Goal: Task Accomplishment & Management: Use online tool/utility

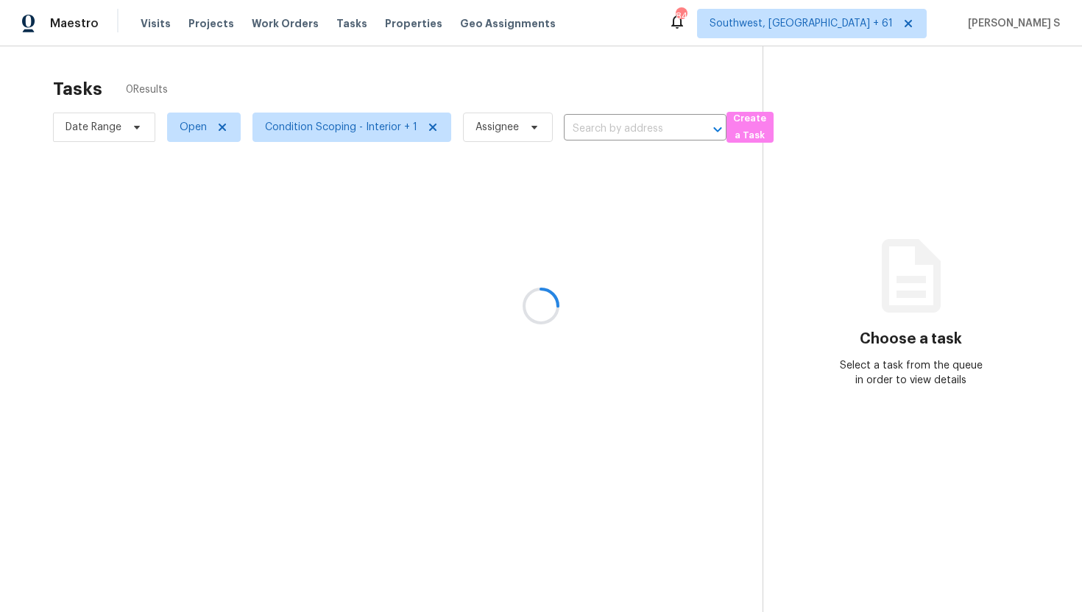
click at [593, 125] on div at bounding box center [541, 306] width 1082 height 612
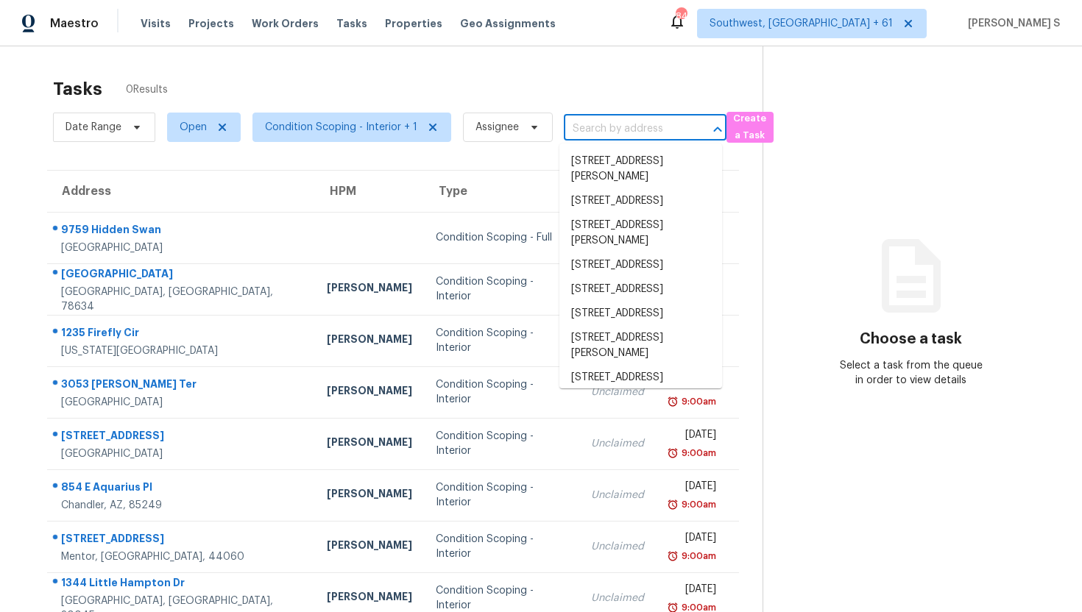
click at [625, 132] on input "text" at bounding box center [624, 129] width 121 height 23
paste input "[STREET_ADDRESS][PERSON_NAME]"
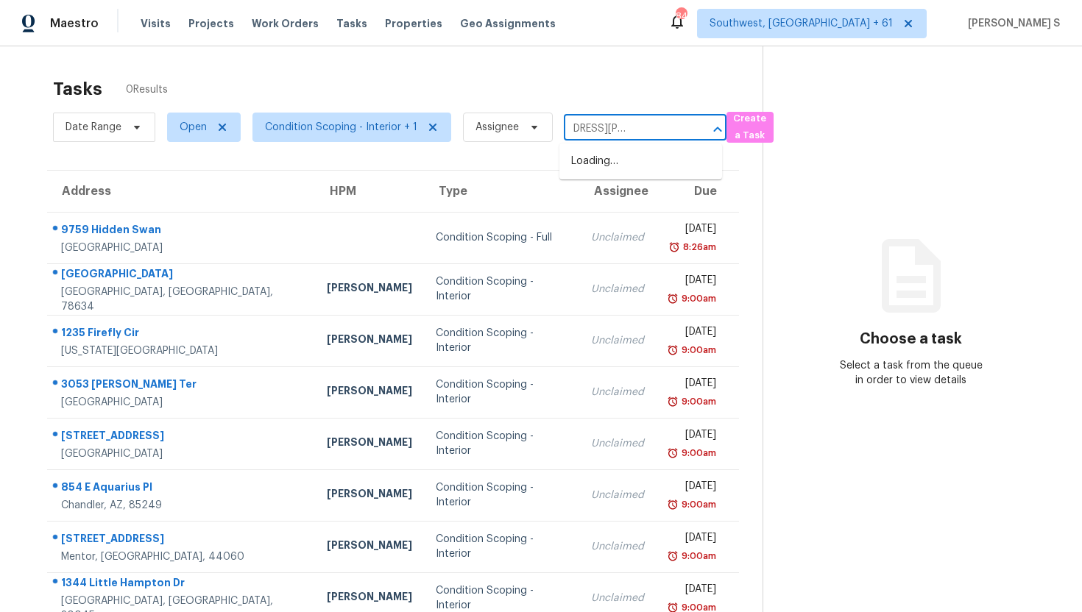
type input "[STREET_ADDRESS][PERSON_NAME]"
click at [625, 162] on li "[STREET_ADDRESS][PERSON_NAME]" at bounding box center [640, 169] width 163 height 40
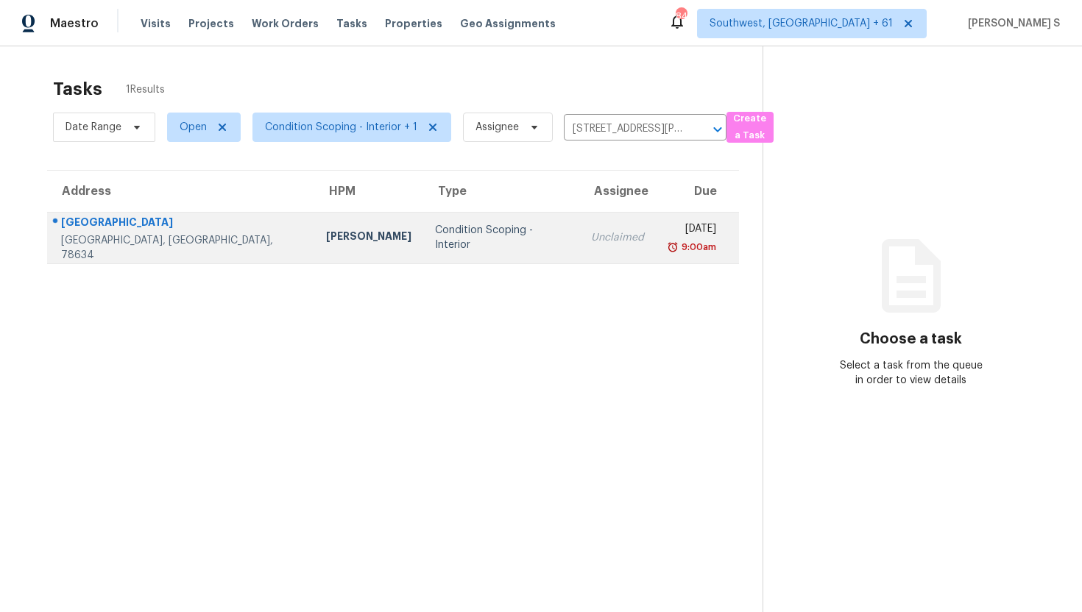
click at [668, 229] on div "Tue, Sep 2nd 2025" at bounding box center [692, 231] width 49 height 18
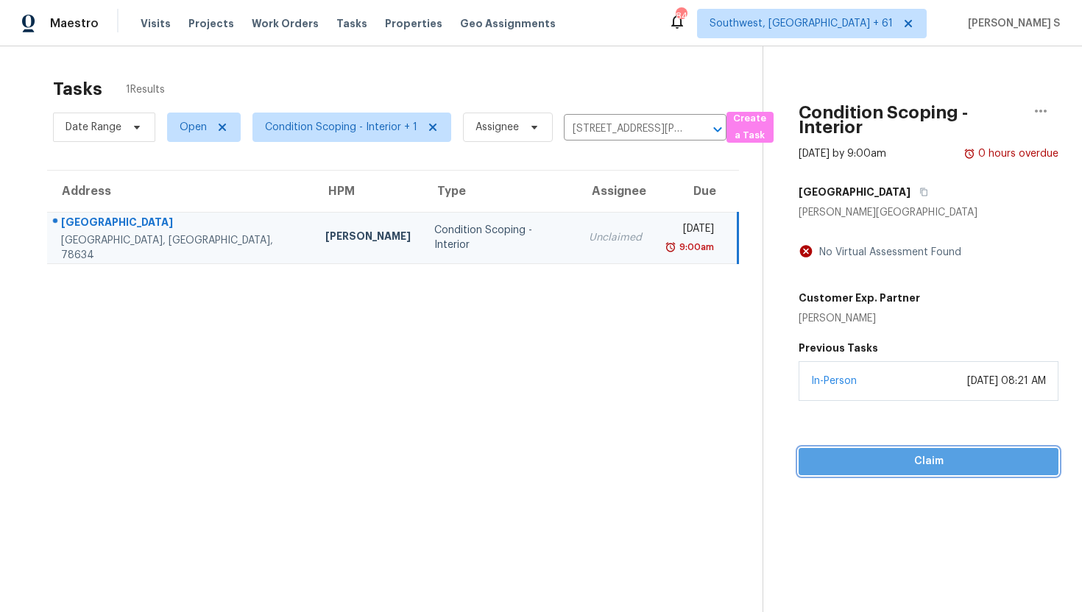
click at [857, 448] on button "Claim" at bounding box center [929, 461] width 260 height 27
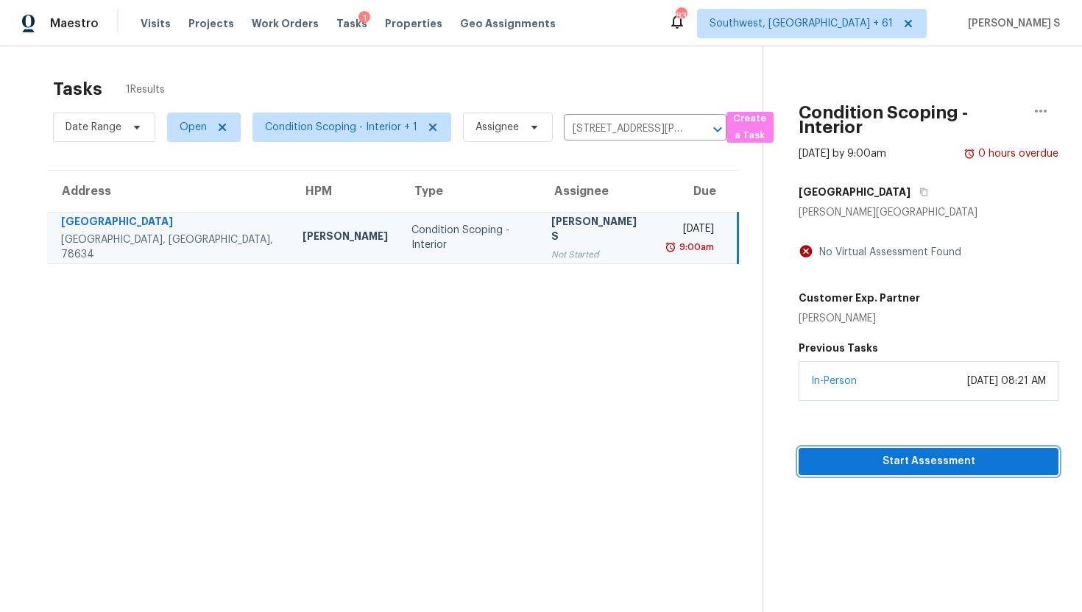
click at [886, 464] on span "Start Assessment" at bounding box center [928, 462] width 236 height 18
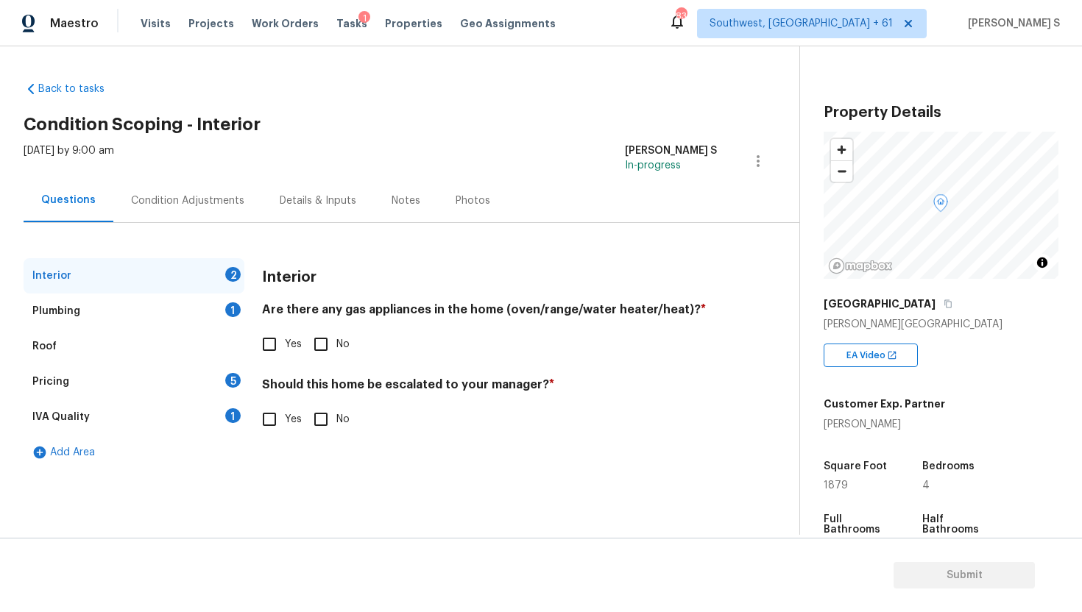
click at [560, 70] on div "Back to tasks Condition Scoping - Interior Tue, Sep 02 2025 by 9:00 am Sameer A…" at bounding box center [412, 272] width 776 height 405
click at [869, 361] on span "EA Video" at bounding box center [868, 355] width 45 height 15
click at [149, 28] on span "Visits" at bounding box center [156, 23] width 30 height 15
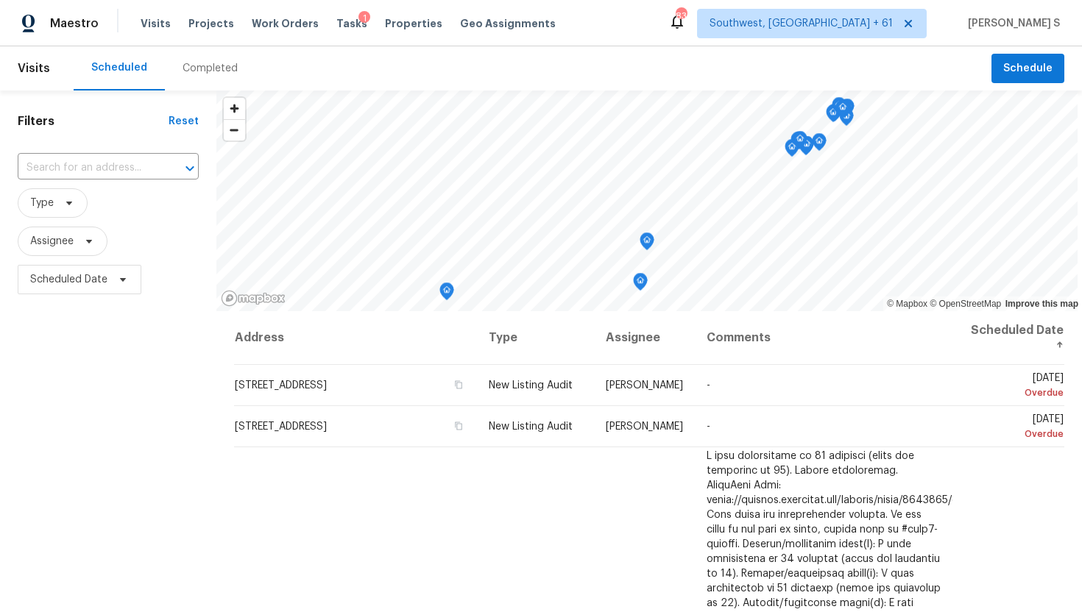
click at [194, 71] on div "Completed" at bounding box center [210, 68] width 55 height 15
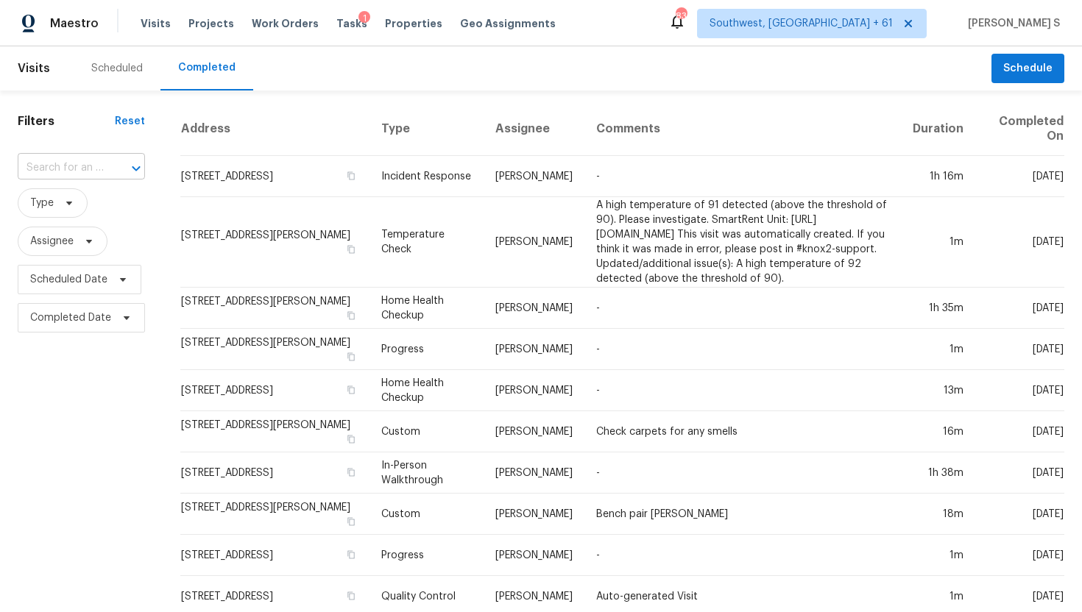
click at [113, 162] on div at bounding box center [126, 168] width 38 height 21
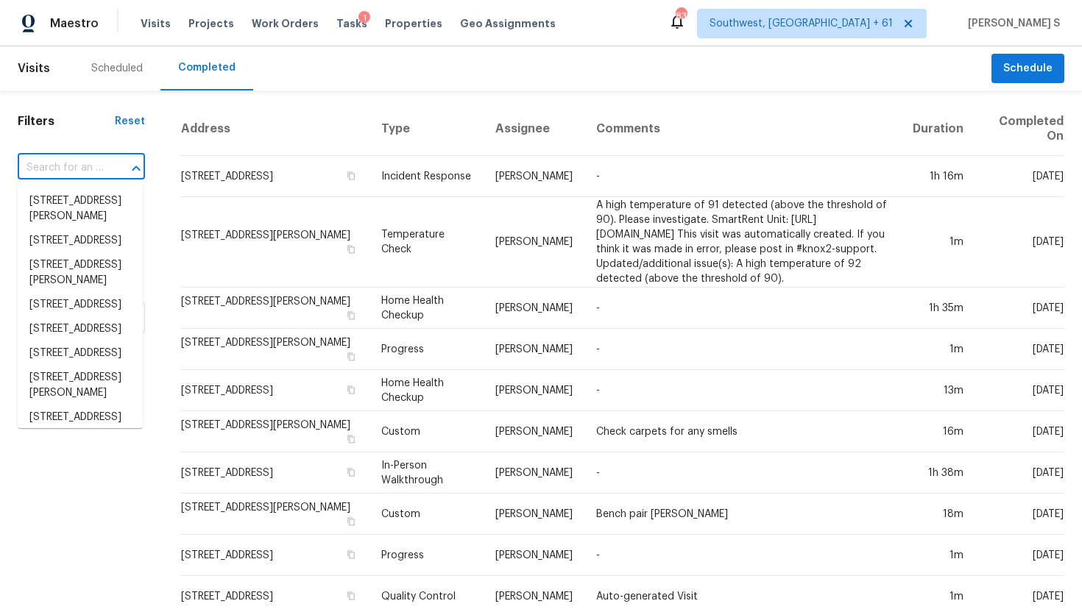
paste input "[STREET_ADDRESS][PERSON_NAME]"
type input "[STREET_ADDRESS][PERSON_NAME]"
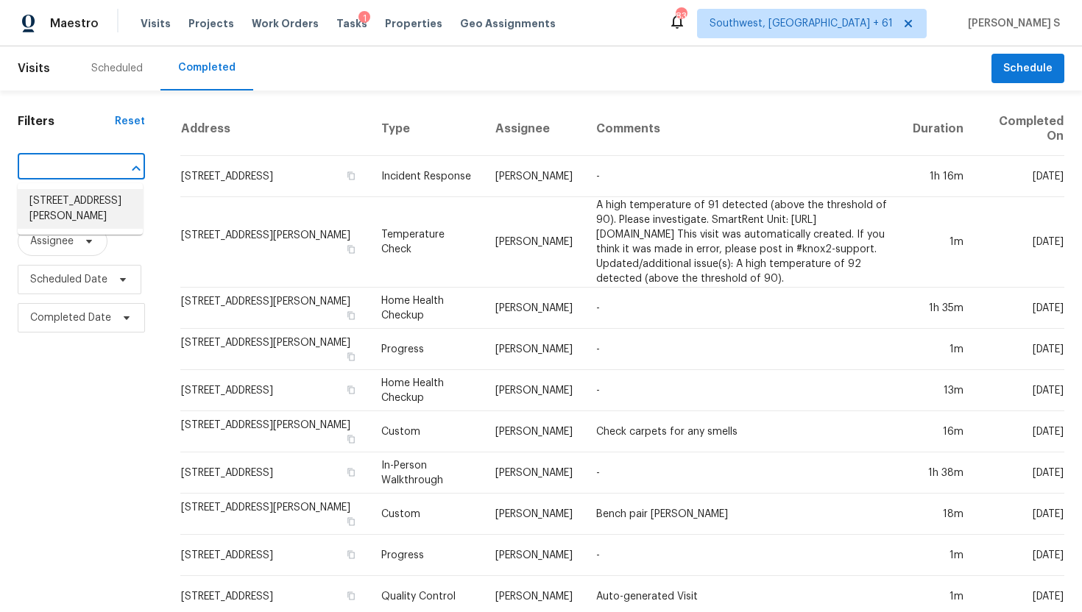
click at [117, 208] on li "[STREET_ADDRESS][PERSON_NAME]" at bounding box center [80, 209] width 125 height 40
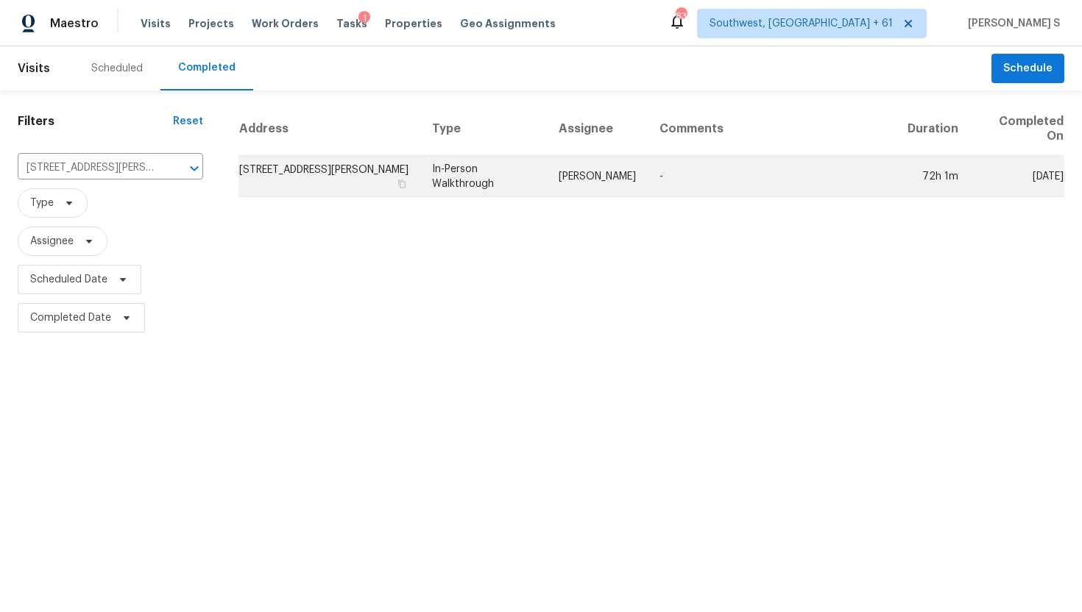
click at [634, 183] on td "[PERSON_NAME]" at bounding box center [597, 176] width 101 height 41
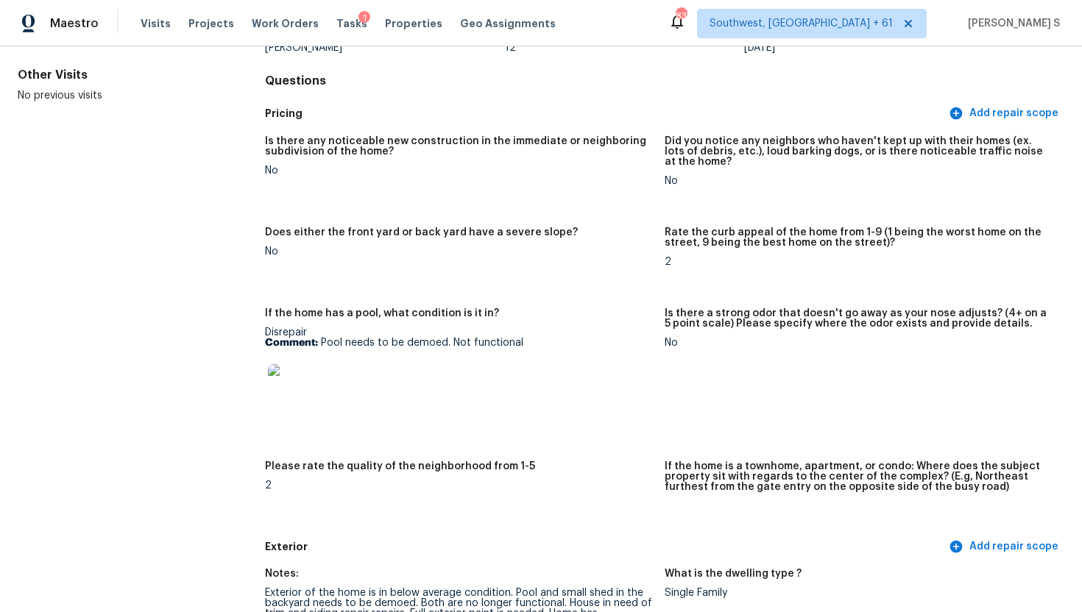
scroll to position [124, 0]
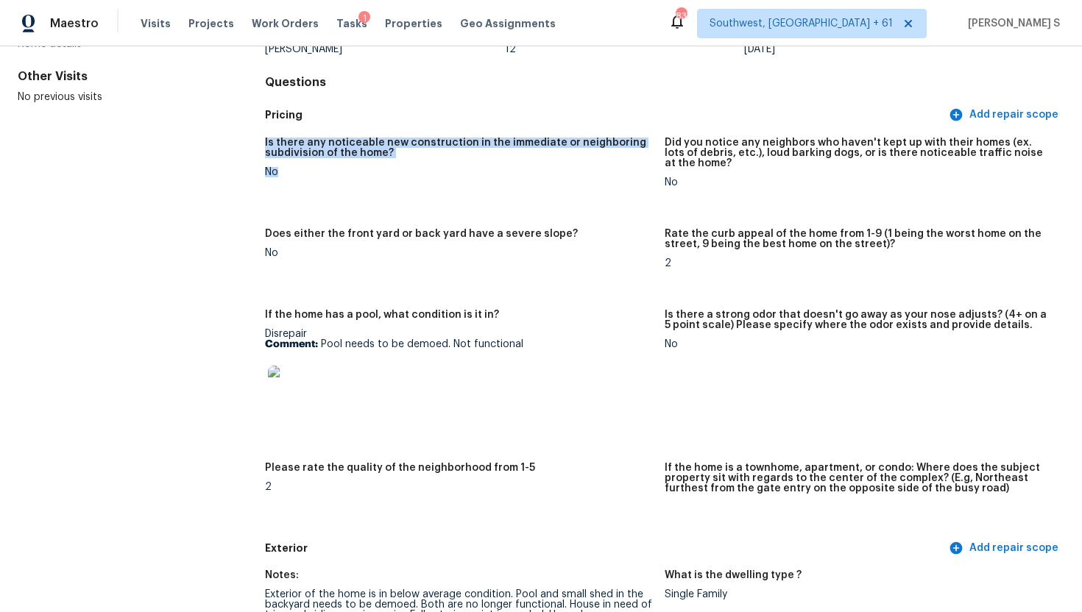
drag, startPoint x: 264, startPoint y: 144, endPoint x: 310, endPoint y: 181, distance: 59.1
click at [285, 230] on h5 "Does either the front yard or back yard have a severe slope?" at bounding box center [421, 234] width 313 height 10
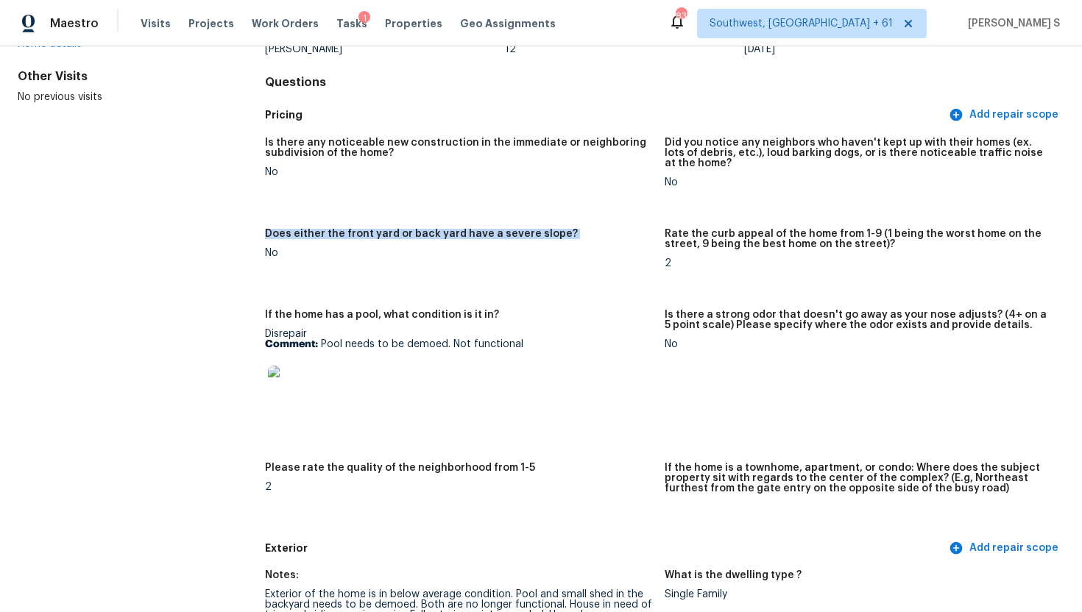
click at [285, 230] on h5 "Does either the front yard or back yard have a severe slope?" at bounding box center [421, 234] width 313 height 10
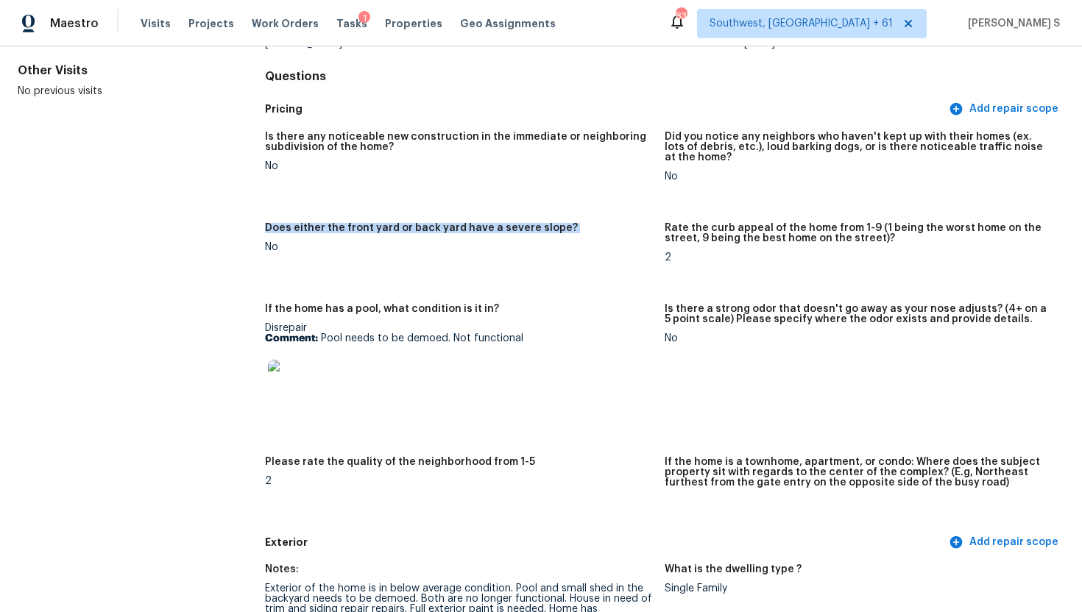
scroll to position [131, 0]
click at [427, 337] on p "Comment: Pool needs to be demoed. Not functional" at bounding box center [459, 338] width 388 height 10
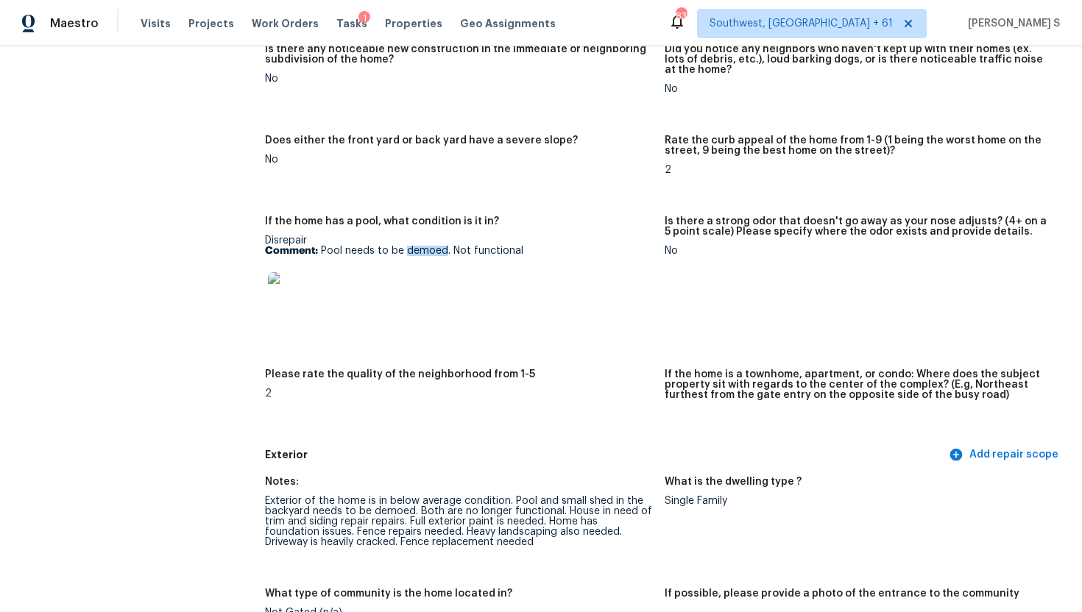
scroll to position [272, 0]
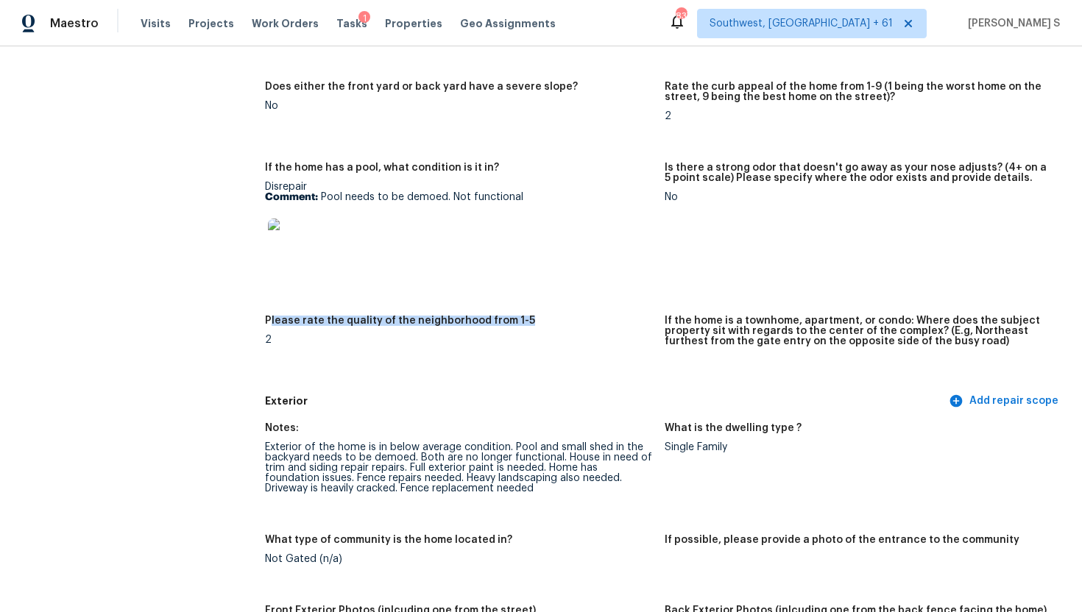
drag, startPoint x: 269, startPoint y: 319, endPoint x: 439, endPoint y: 328, distance: 169.6
click at [439, 328] on div "Please rate the quality of the neighborhood from 1-5" at bounding box center [459, 325] width 388 height 19
click at [389, 335] on div "2" at bounding box center [459, 340] width 388 height 10
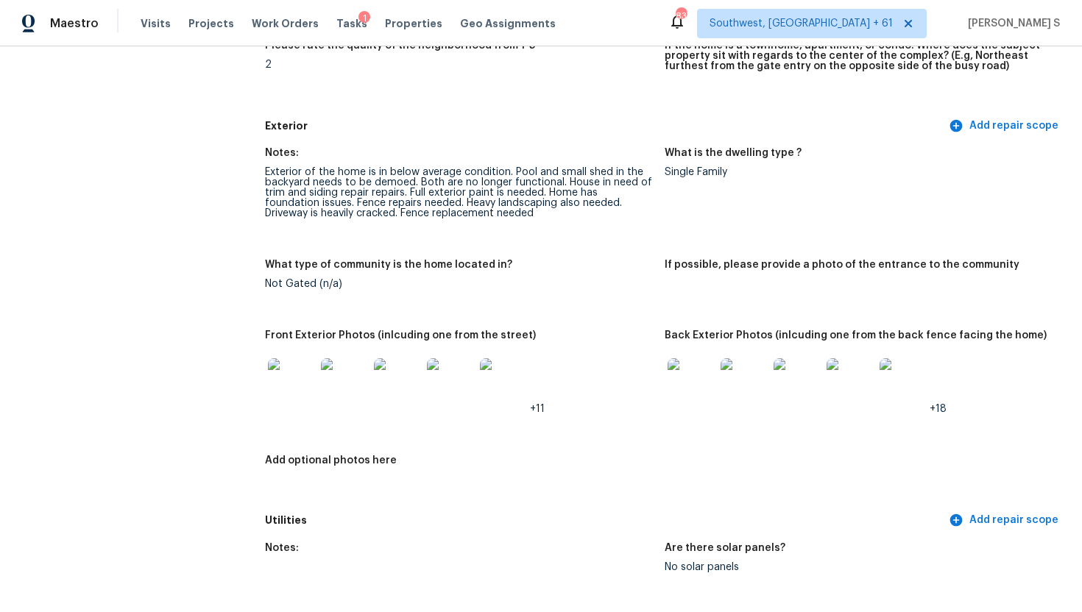
scroll to position [539, 0]
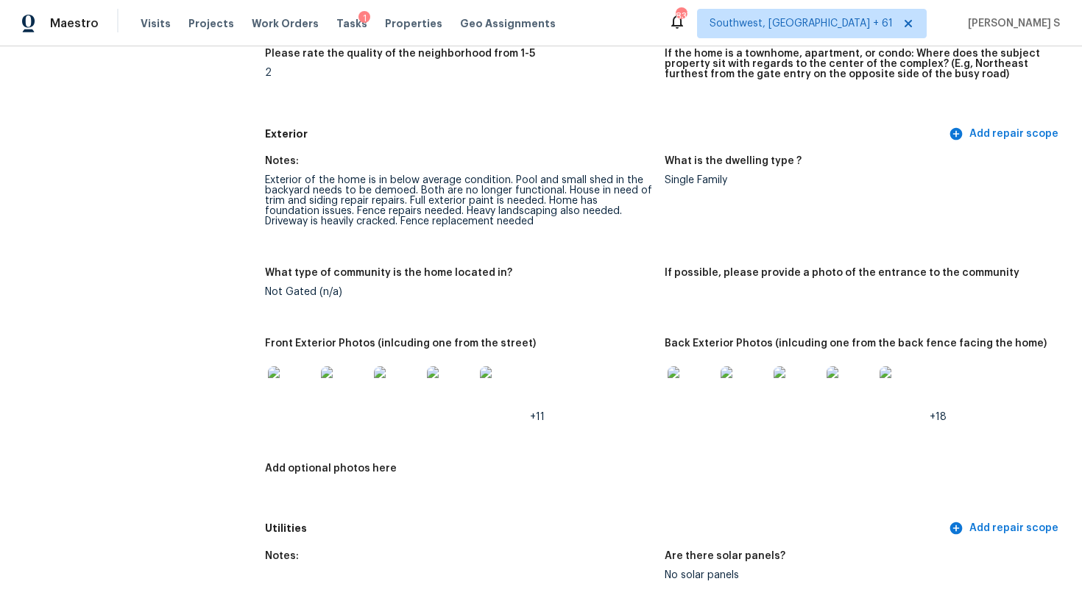
click at [307, 180] on div "Exterior of the home is in below average condition. Pool and small shed in the …" at bounding box center [459, 201] width 388 height 52
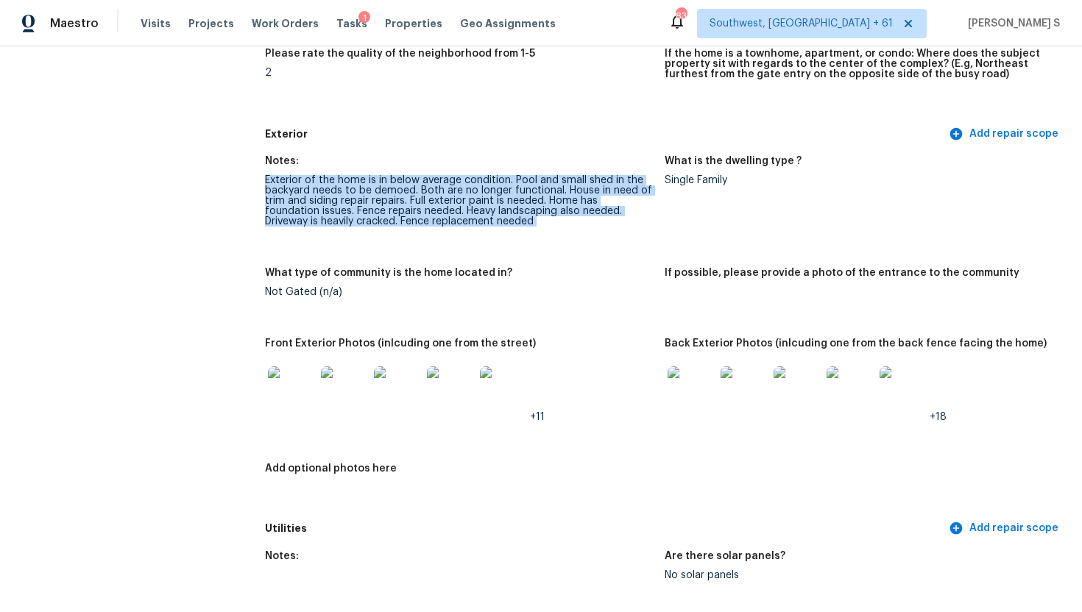
click at [307, 180] on div "Exterior of the home is in below average condition. Pool and small shed in the …" at bounding box center [459, 201] width 388 height 52
click at [308, 185] on div "Exterior of the home is in below average condition. Pool and small shed in the …" at bounding box center [459, 201] width 388 height 52
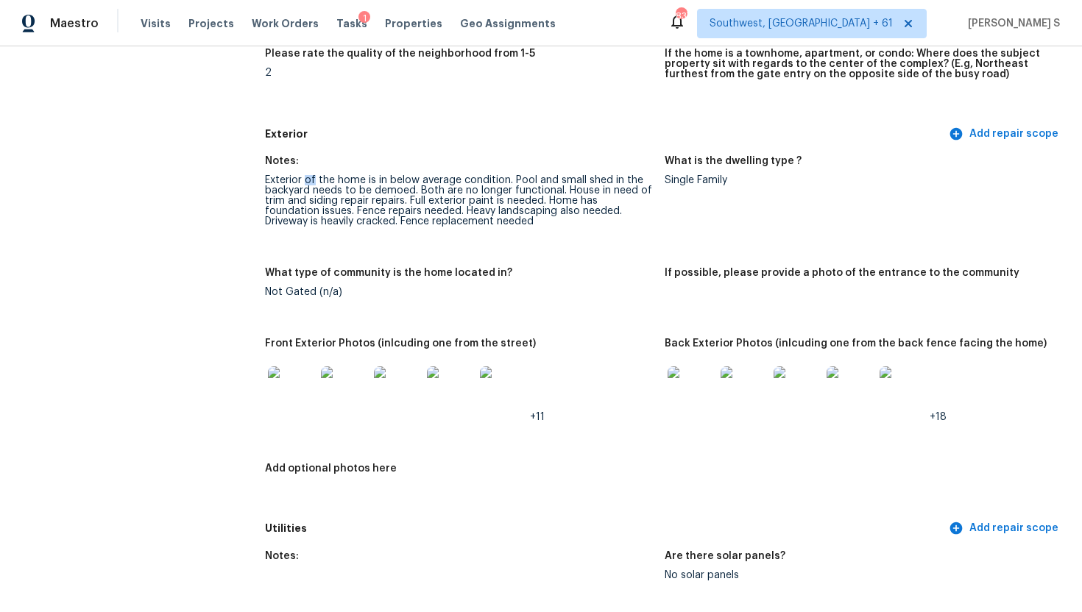
click at [308, 185] on div "Exterior of the home is in below average condition. Pool and small shed in the …" at bounding box center [459, 201] width 388 height 52
drag, startPoint x: 263, startPoint y: 130, endPoint x: 319, endPoint y: 132, distance: 56.0
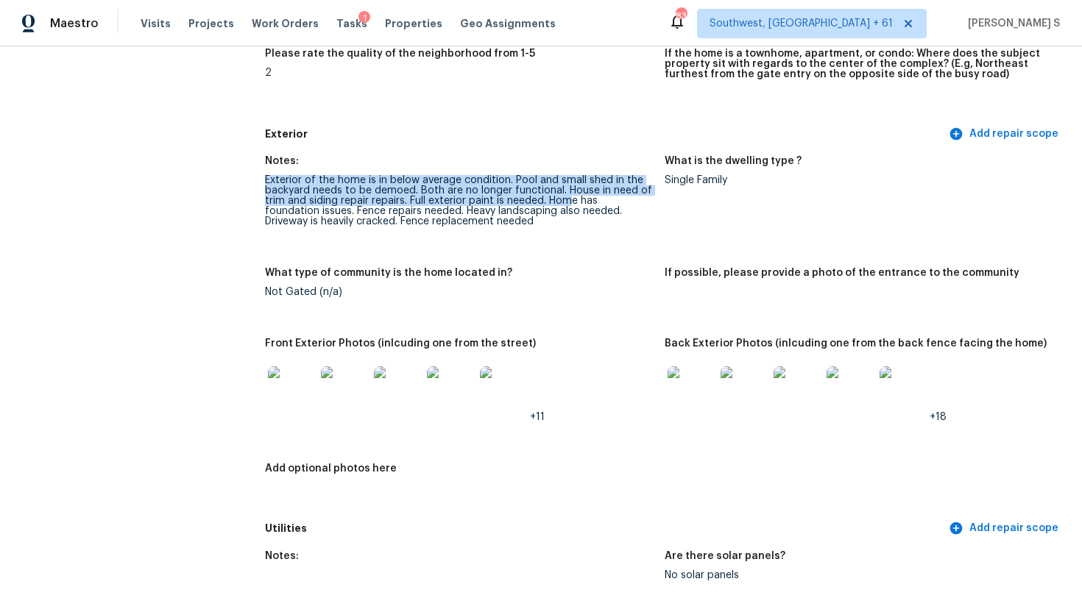
drag, startPoint x: 266, startPoint y: 174, endPoint x: 573, endPoint y: 231, distance: 312.1
click at [573, 222] on figure "Notes: Exterior of the home is in below average condition. Pool and small shed …" at bounding box center [465, 203] width 400 height 94
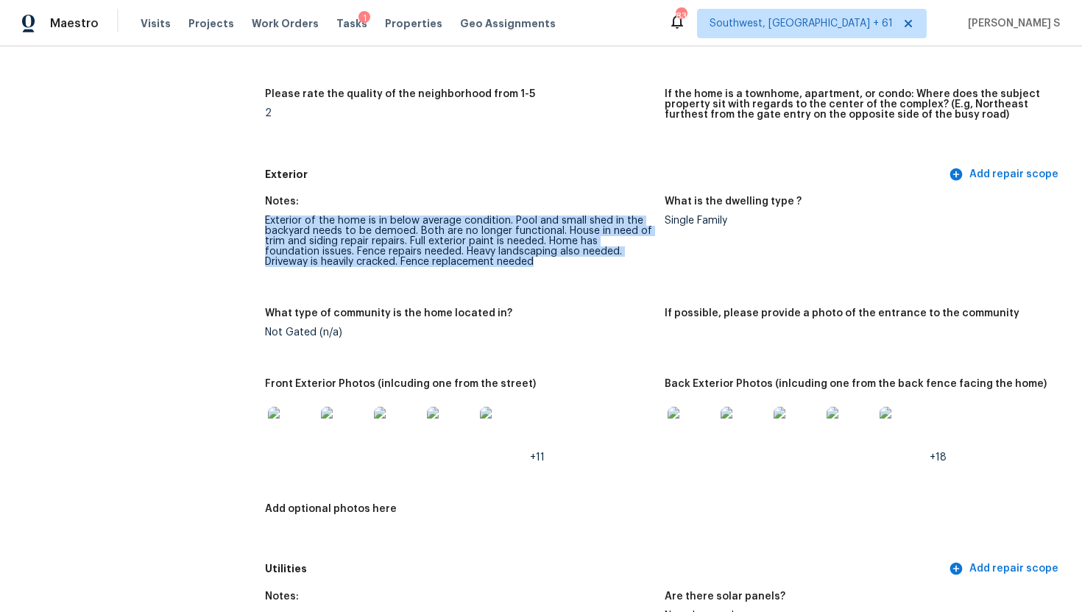
scroll to position [492, 0]
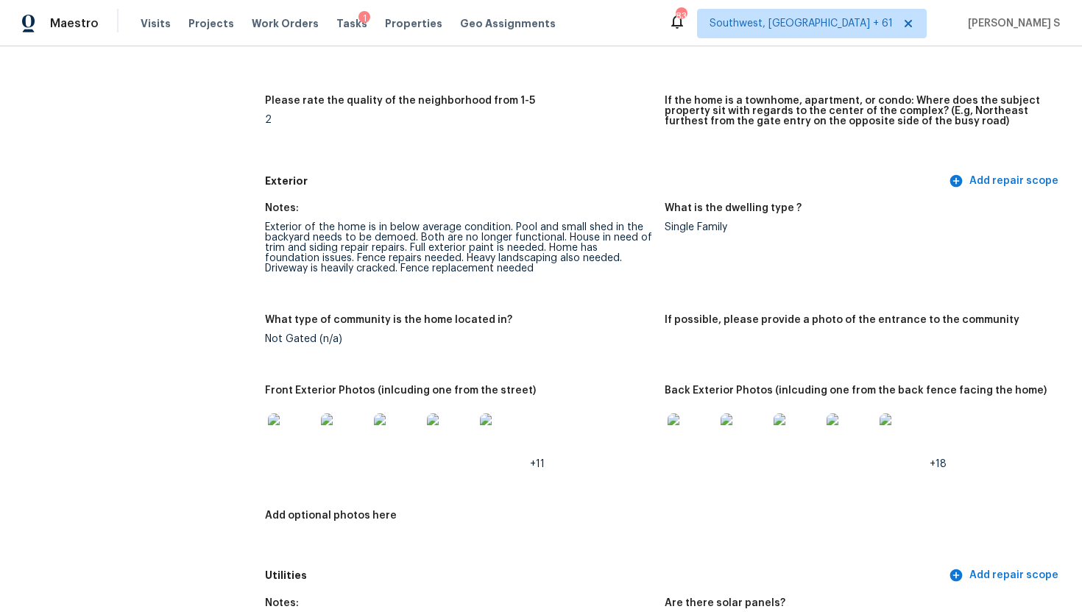
click at [288, 235] on div "Exterior of the home is in below average condition. Pool and small shed in the …" at bounding box center [459, 248] width 388 height 52
click at [281, 226] on div "Exterior of the home is in below average condition. Pool and small shed in the …" at bounding box center [459, 248] width 388 height 52
click at [272, 233] on div "Exterior of the home is in below average condition. Pool and small shed in the …" at bounding box center [459, 248] width 388 height 52
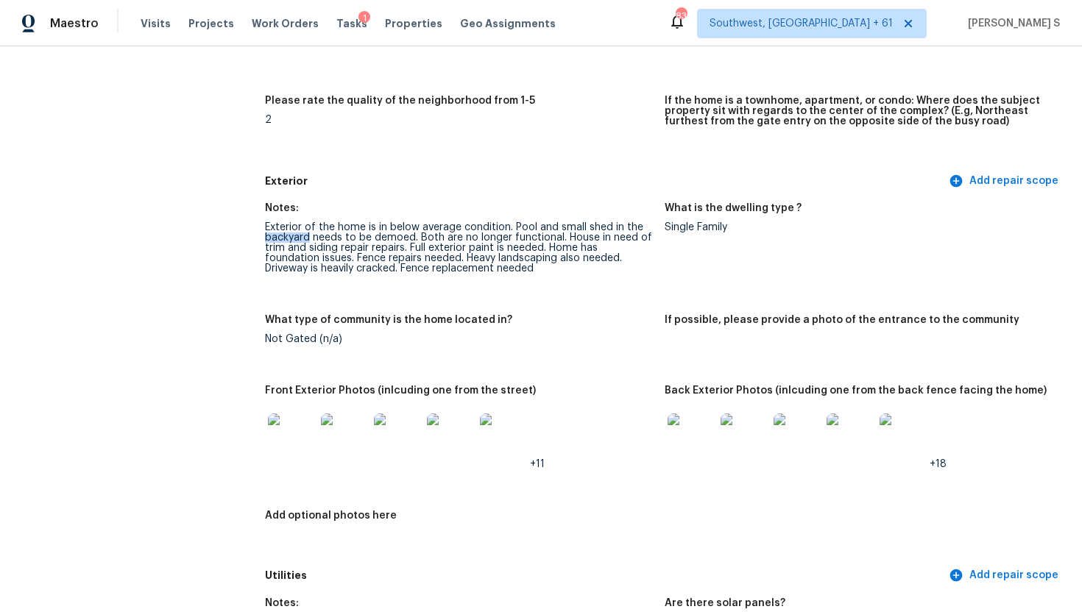
click at [272, 233] on div "Exterior of the home is in below average condition. Pool and small shed in the …" at bounding box center [459, 248] width 388 height 52
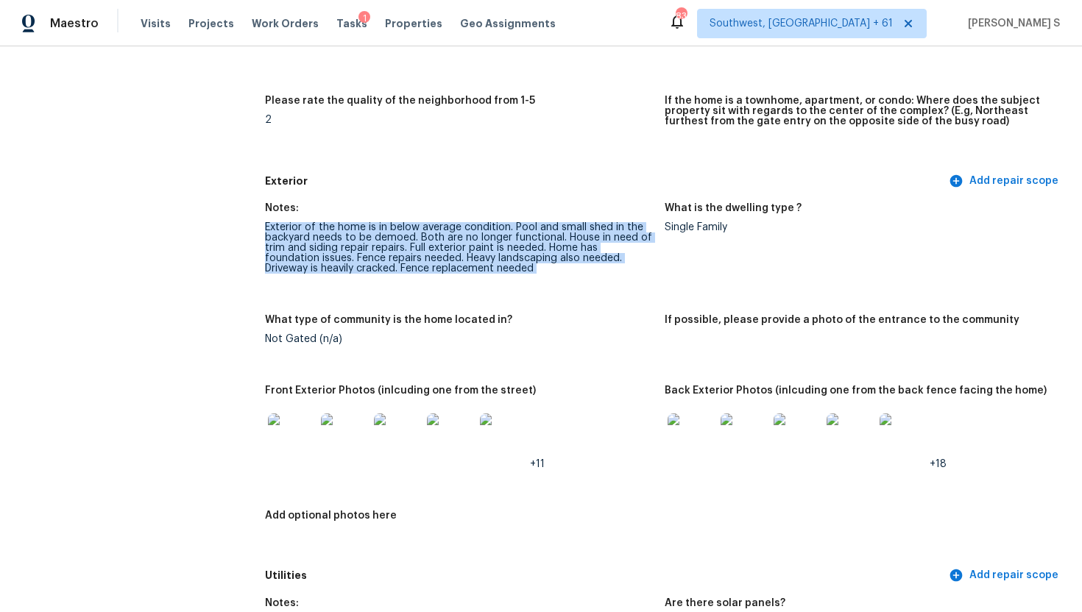
click at [272, 233] on div "Exterior of the home is in below average condition. Pool and small shed in the …" at bounding box center [459, 248] width 388 height 52
click at [291, 233] on div "Exterior of the home is in below average condition. Pool and small shed in the …" at bounding box center [459, 248] width 388 height 52
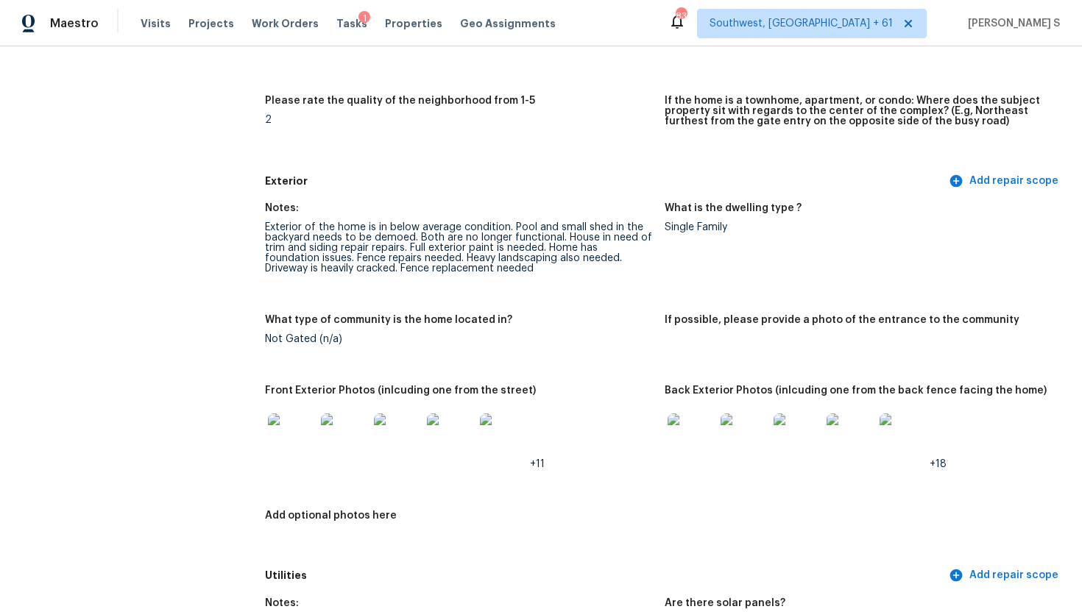
click at [427, 223] on div "Exterior of the home is in below average condition. Pool and small shed in the …" at bounding box center [459, 248] width 388 height 52
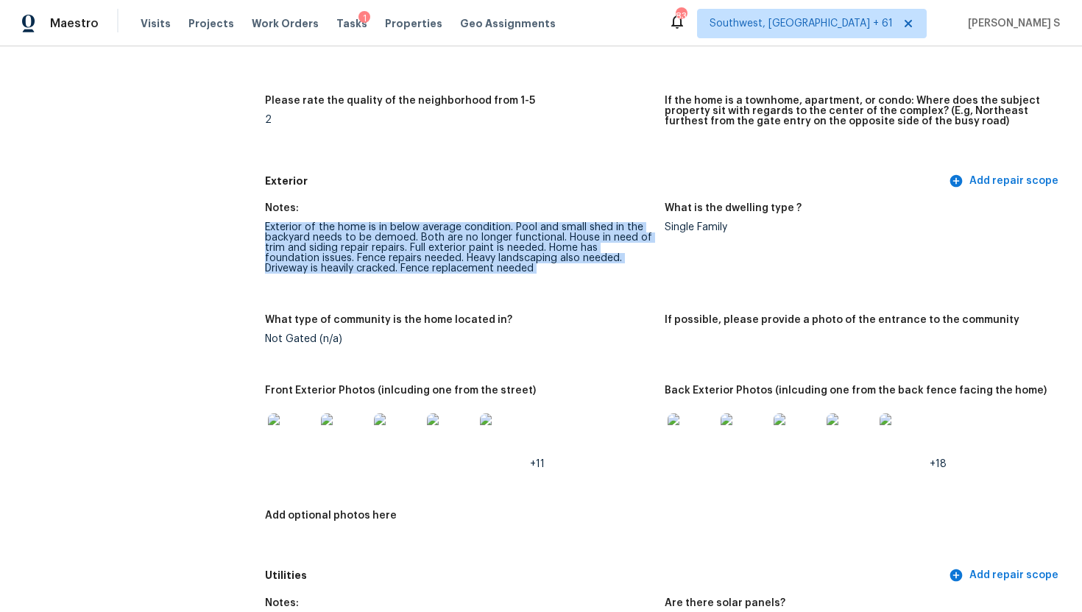
click at [427, 223] on div "Exterior of the home is in below average condition. Pool and small shed in the …" at bounding box center [459, 248] width 388 height 52
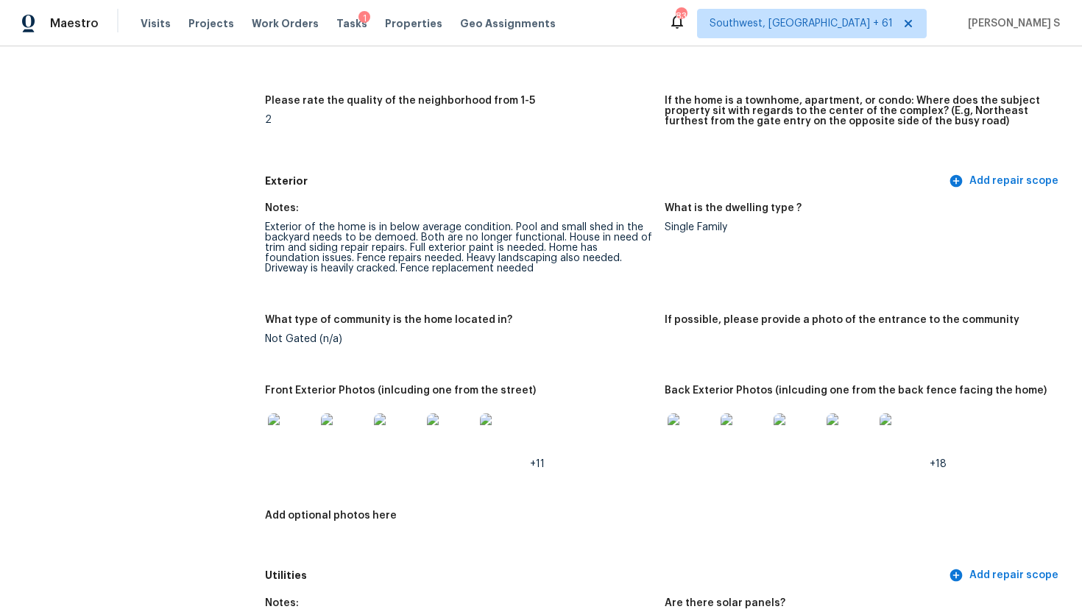
click at [469, 224] on div "Exterior of the home is in below average condition. Pool and small shed in the …" at bounding box center [459, 248] width 388 height 52
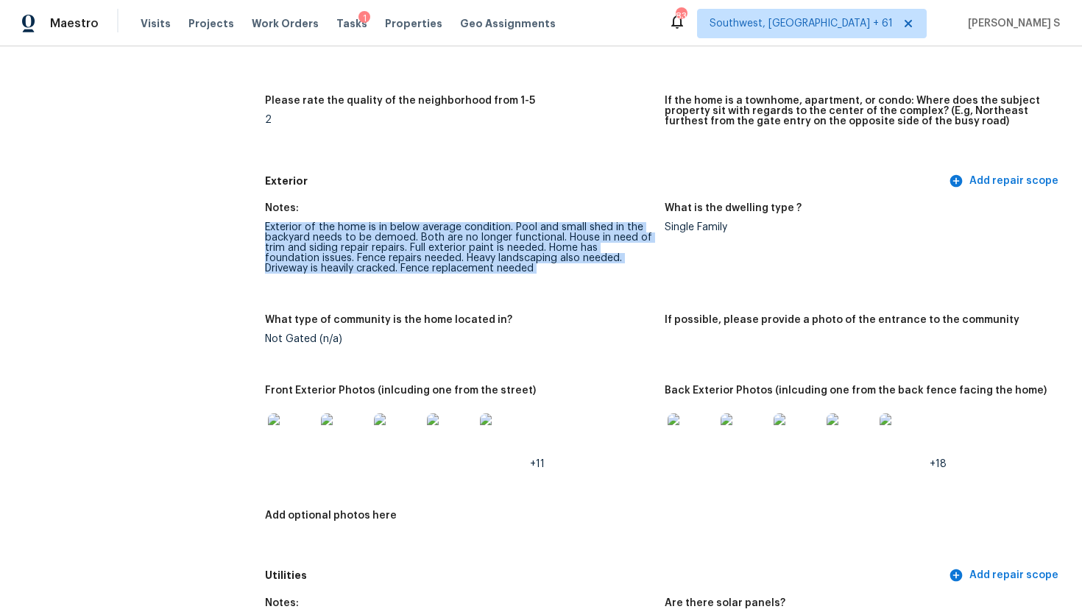
click at [469, 224] on div "Exterior of the home is in below average condition. Pool and small shed in the …" at bounding box center [459, 248] width 388 height 52
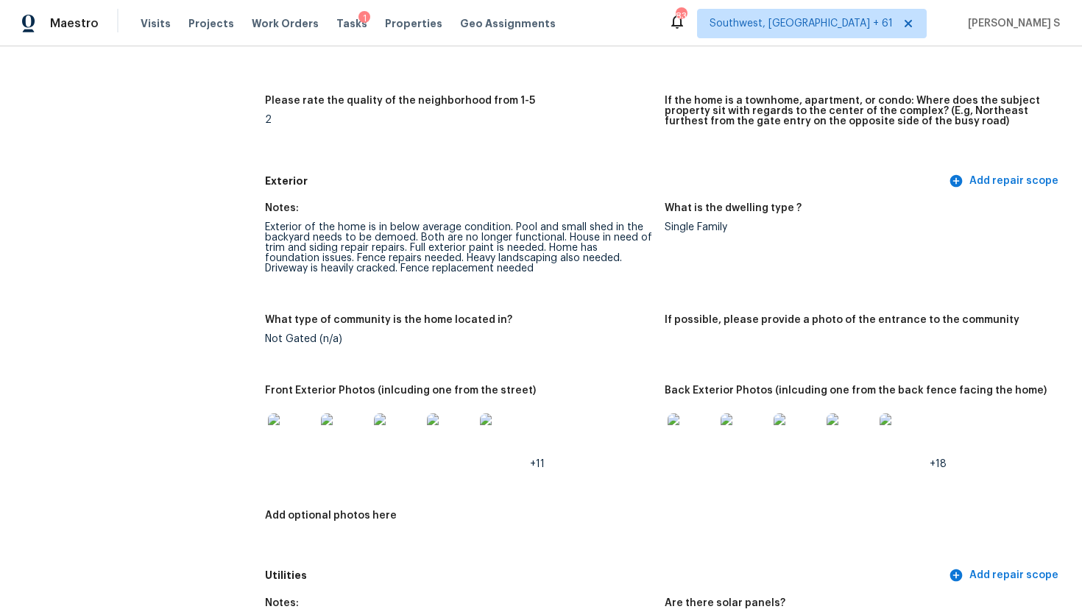
click at [495, 224] on div "Exterior of the home is in below average condition. Pool and small shed in the …" at bounding box center [459, 248] width 388 height 52
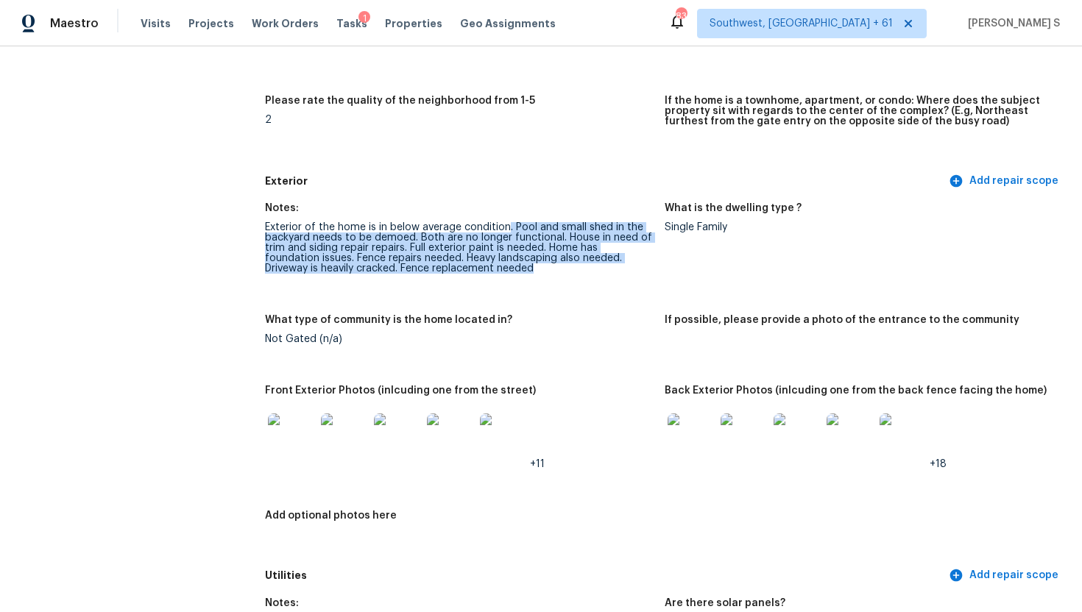
drag, startPoint x: 508, startPoint y: 224, endPoint x: 475, endPoint y: 279, distance: 64.4
click at [475, 279] on figure "Notes: Exterior of the home is in below average condition. Pool and small shed …" at bounding box center [465, 250] width 400 height 94
click at [510, 225] on div "Exterior of the home is in below average condition. Pool and small shed in the …" at bounding box center [459, 248] width 388 height 52
drag, startPoint x: 515, startPoint y: 225, endPoint x: 523, endPoint y: 282, distance: 57.3
click at [523, 282] on figure "Notes: Exterior of the home is in below average condition. Pool and small shed …" at bounding box center [465, 250] width 400 height 94
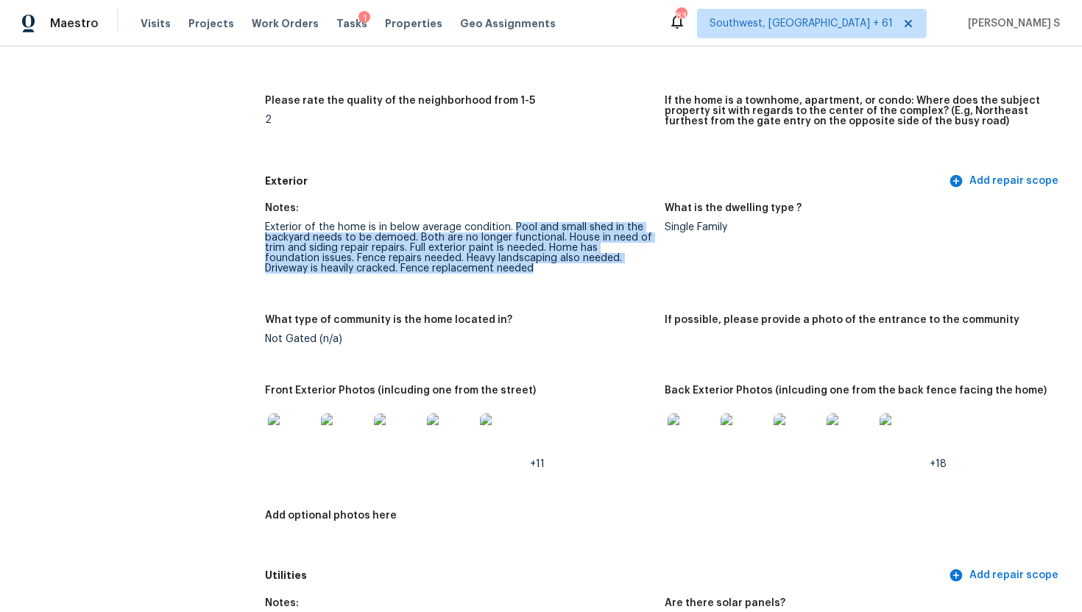
click at [531, 252] on div "Exterior of the home is in below average condition. Pool and small shed in the …" at bounding box center [459, 248] width 388 height 52
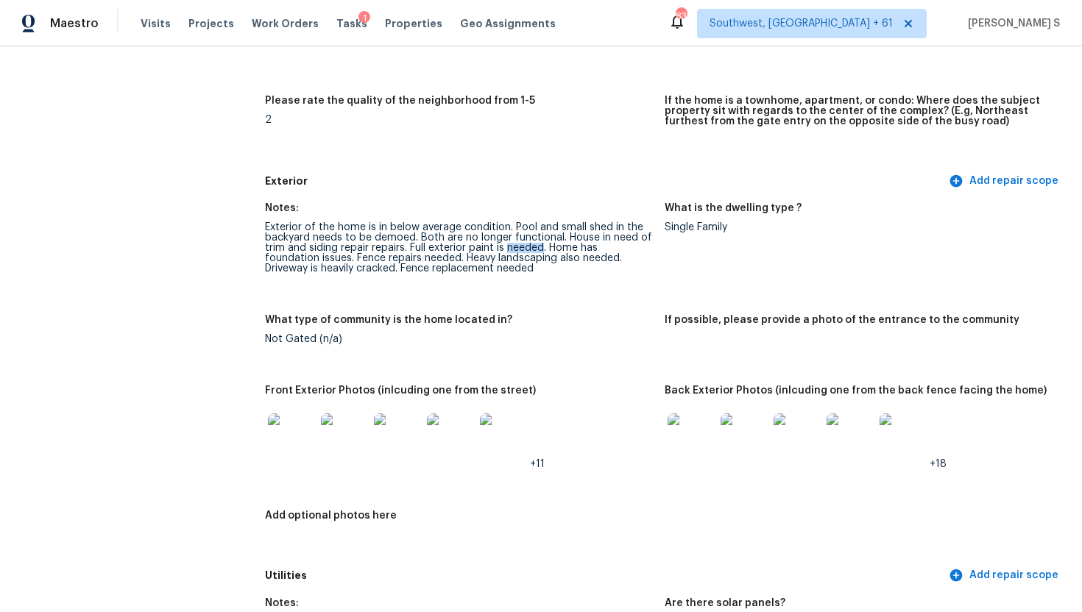
click at [531, 252] on div "Exterior of the home is in below average condition. Pool and small shed in the …" at bounding box center [459, 248] width 388 height 52
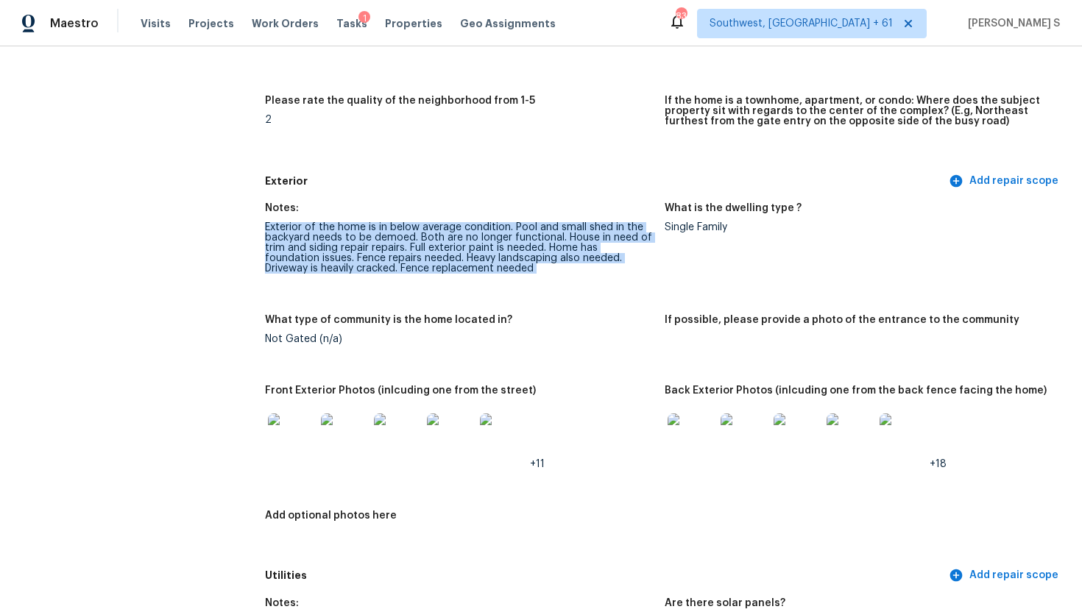
click at [531, 252] on div "Exterior of the home is in below average condition. Pool and small shed in the …" at bounding box center [459, 248] width 388 height 52
click at [526, 252] on div "Exterior of the home is in below average condition. Pool and small shed in the …" at bounding box center [459, 248] width 388 height 52
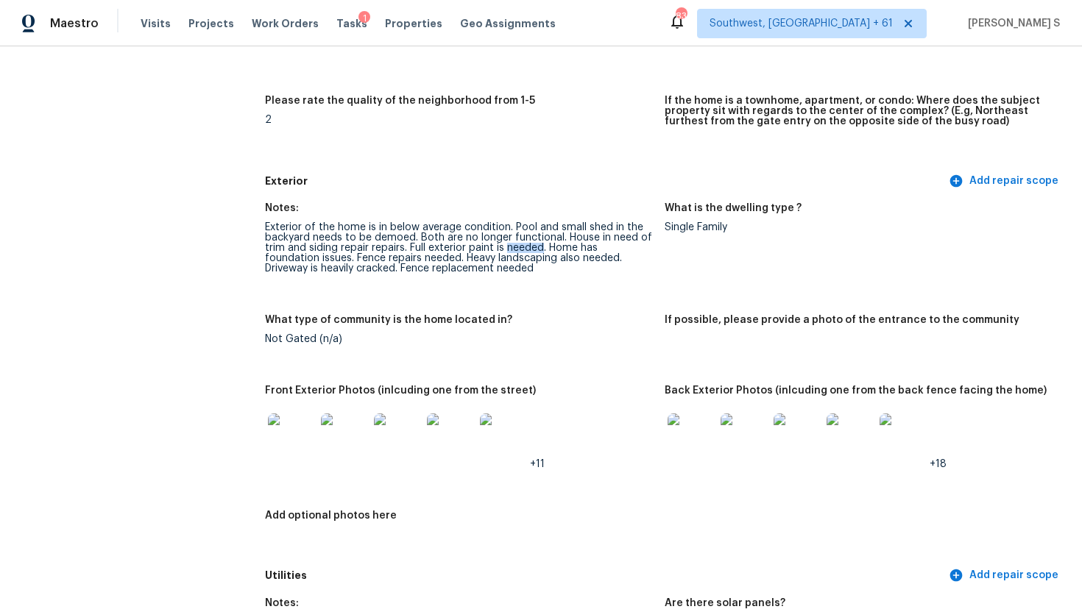
click at [526, 252] on div "Exterior of the home is in below average condition. Pool and small shed in the …" at bounding box center [459, 248] width 388 height 52
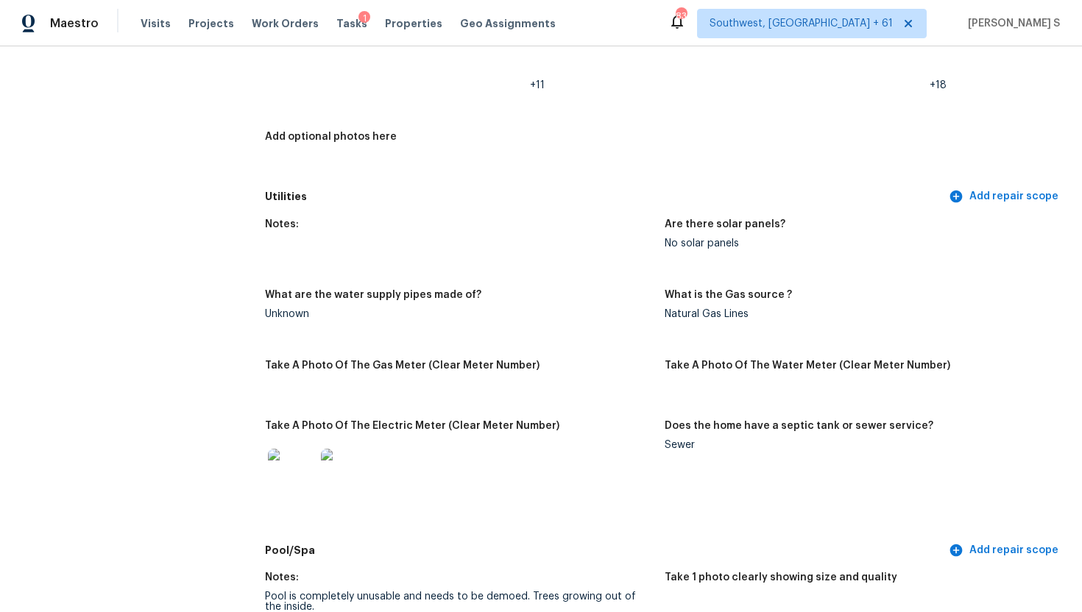
scroll to position [872, 0]
click at [684, 311] on div "Natural Gas Lines" at bounding box center [859, 313] width 388 height 10
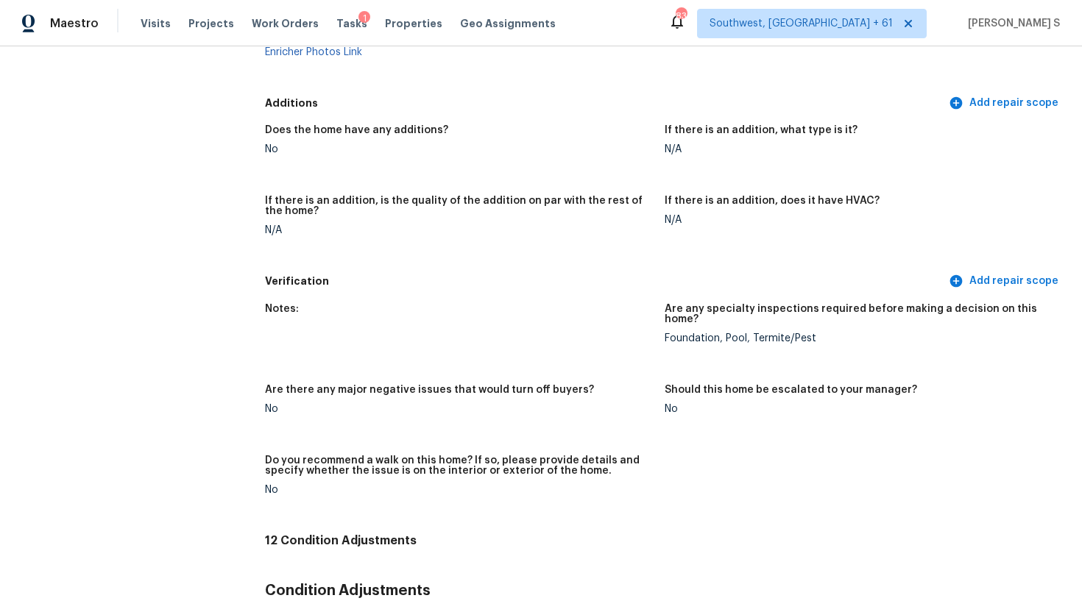
scroll to position [3468, 0]
